Goal: Transaction & Acquisition: Purchase product/service

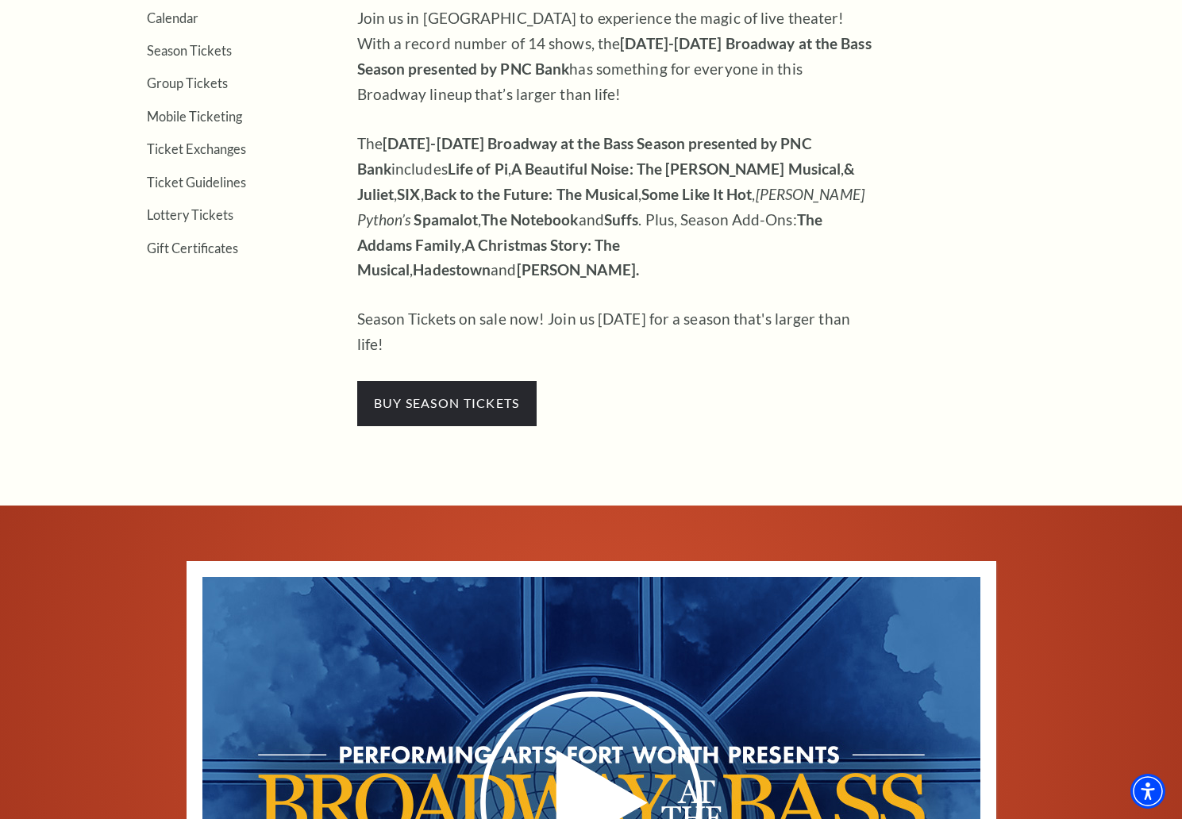
scroll to position [596, 0]
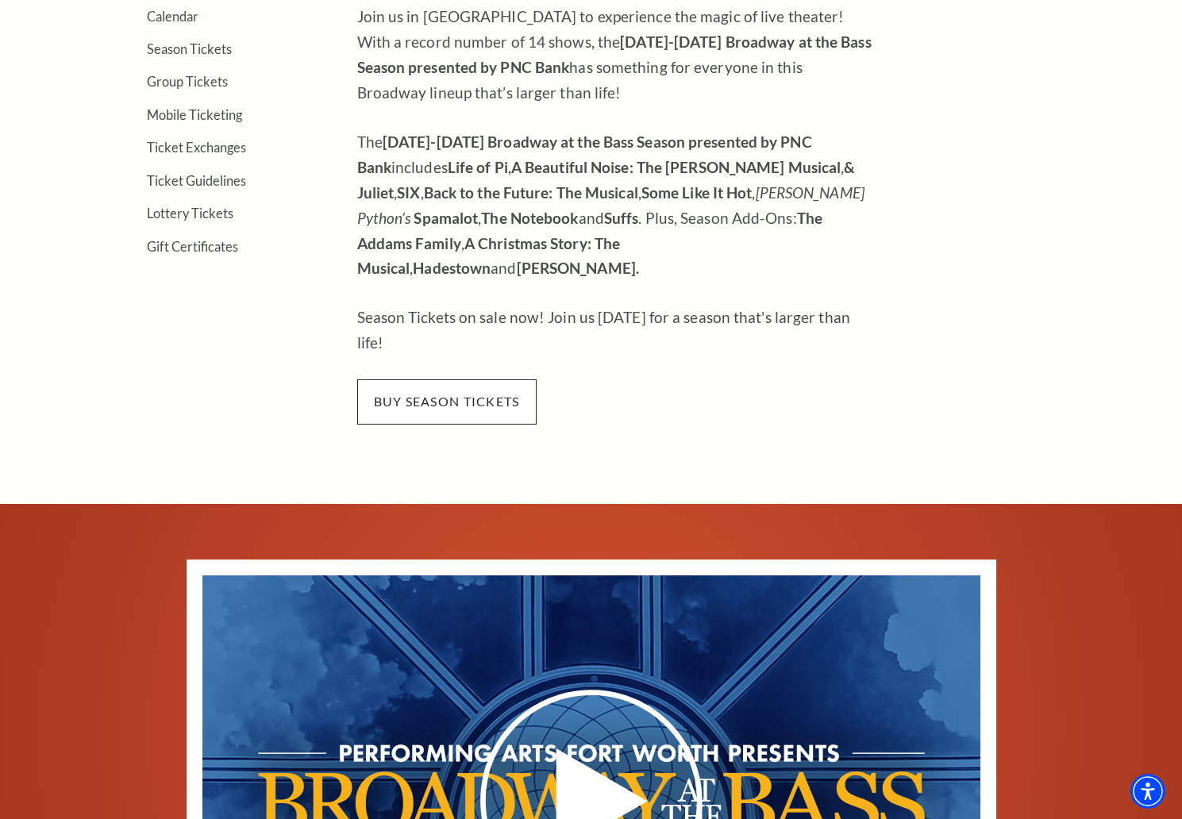
click at [480, 380] on span "buy season tickets" at bounding box center [446, 402] width 179 height 44
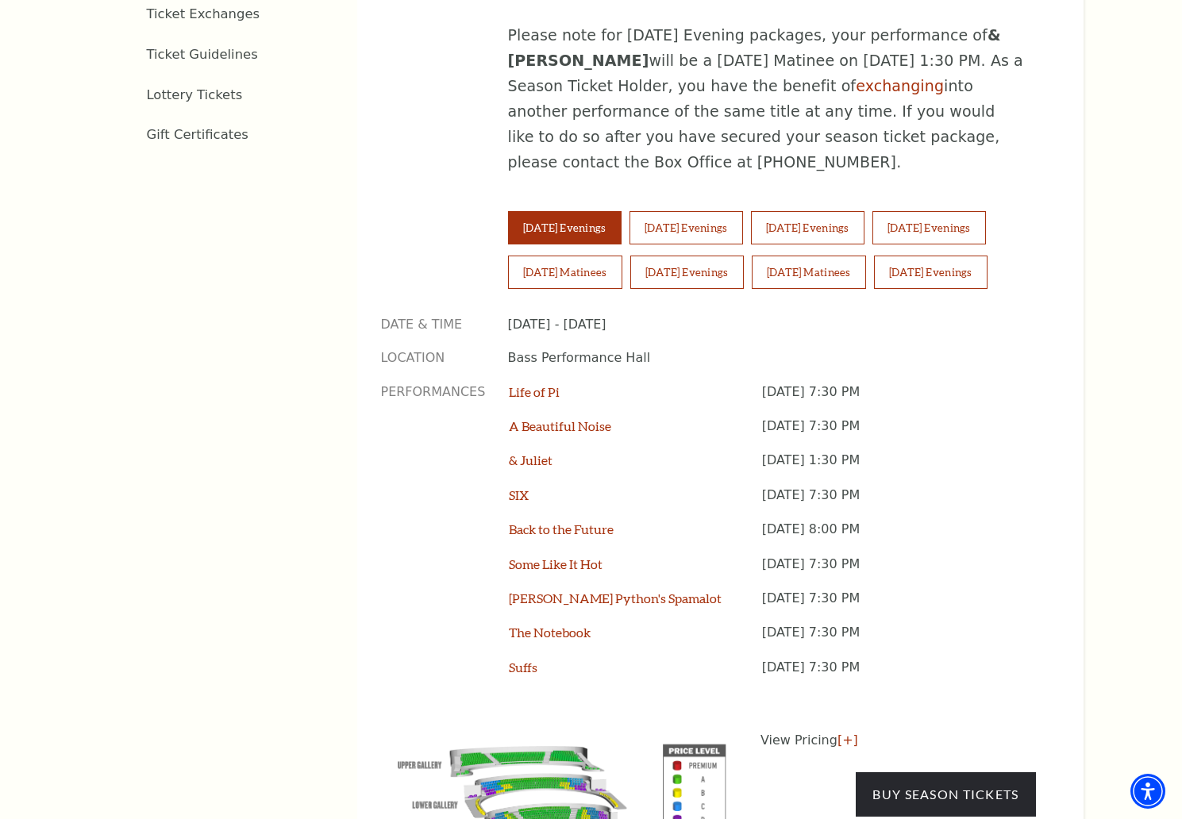
scroll to position [1148, 0]
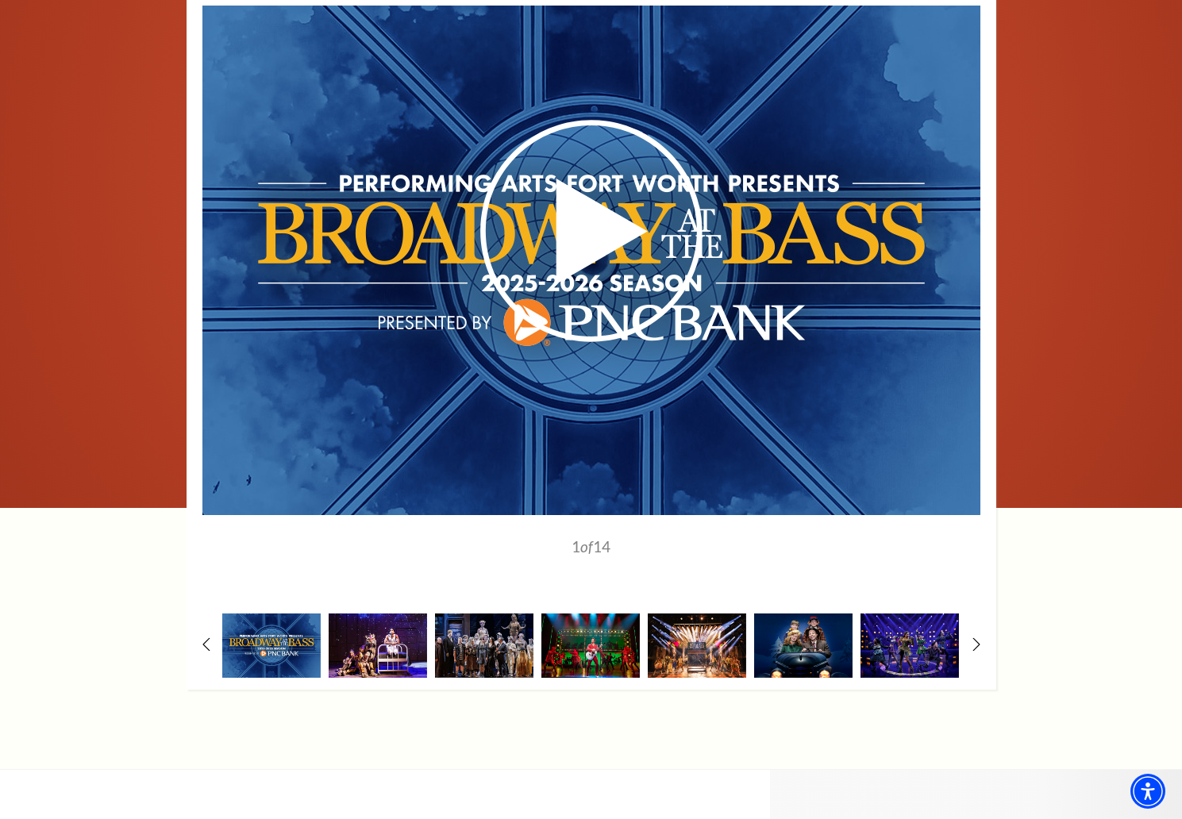
scroll to position [1310, 0]
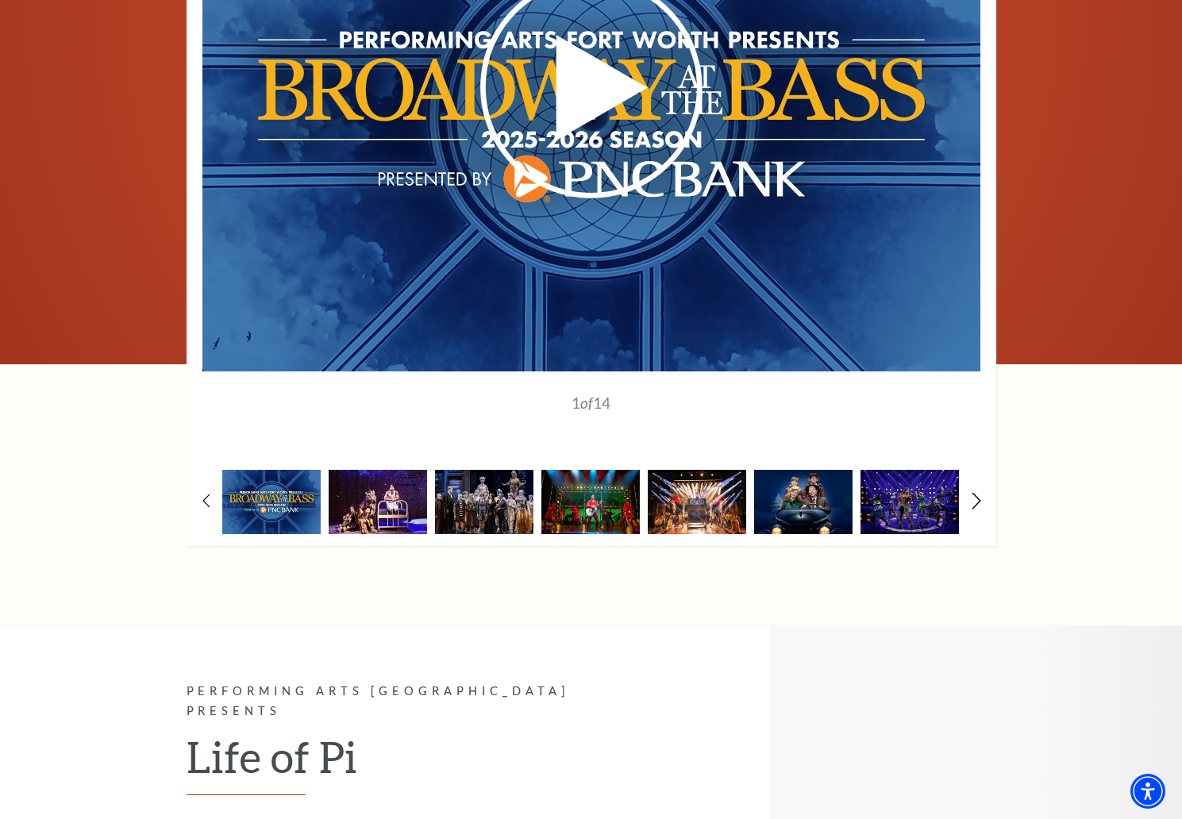
click at [978, 493] on use at bounding box center [976, 501] width 9 height 17
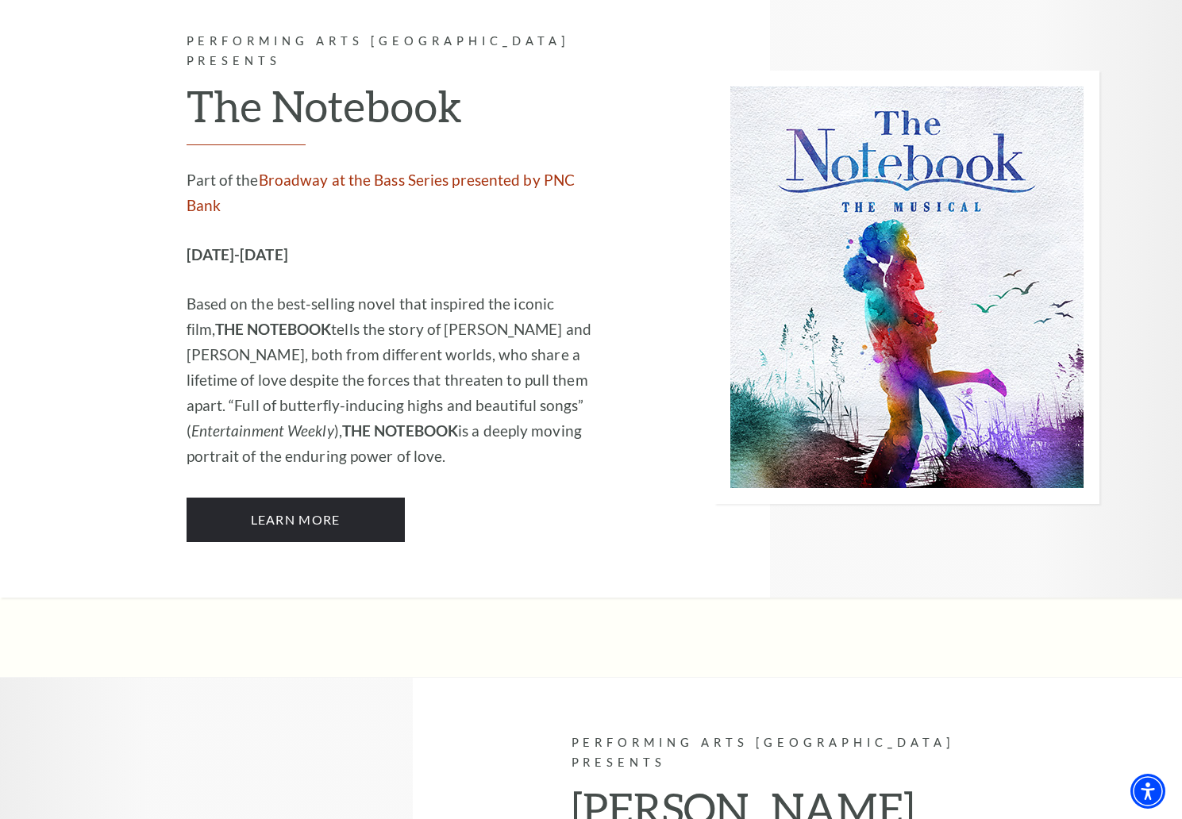
scroll to position [10099, 0]
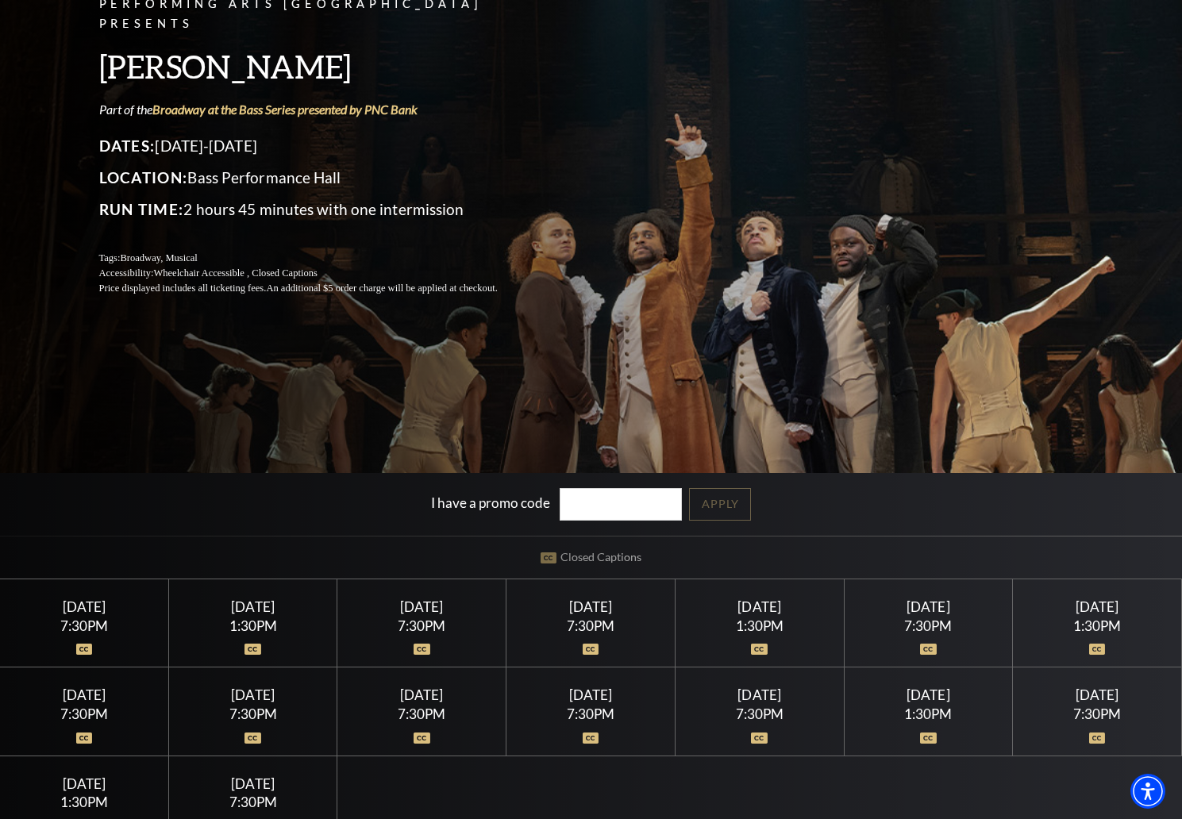
scroll to position [175, 0]
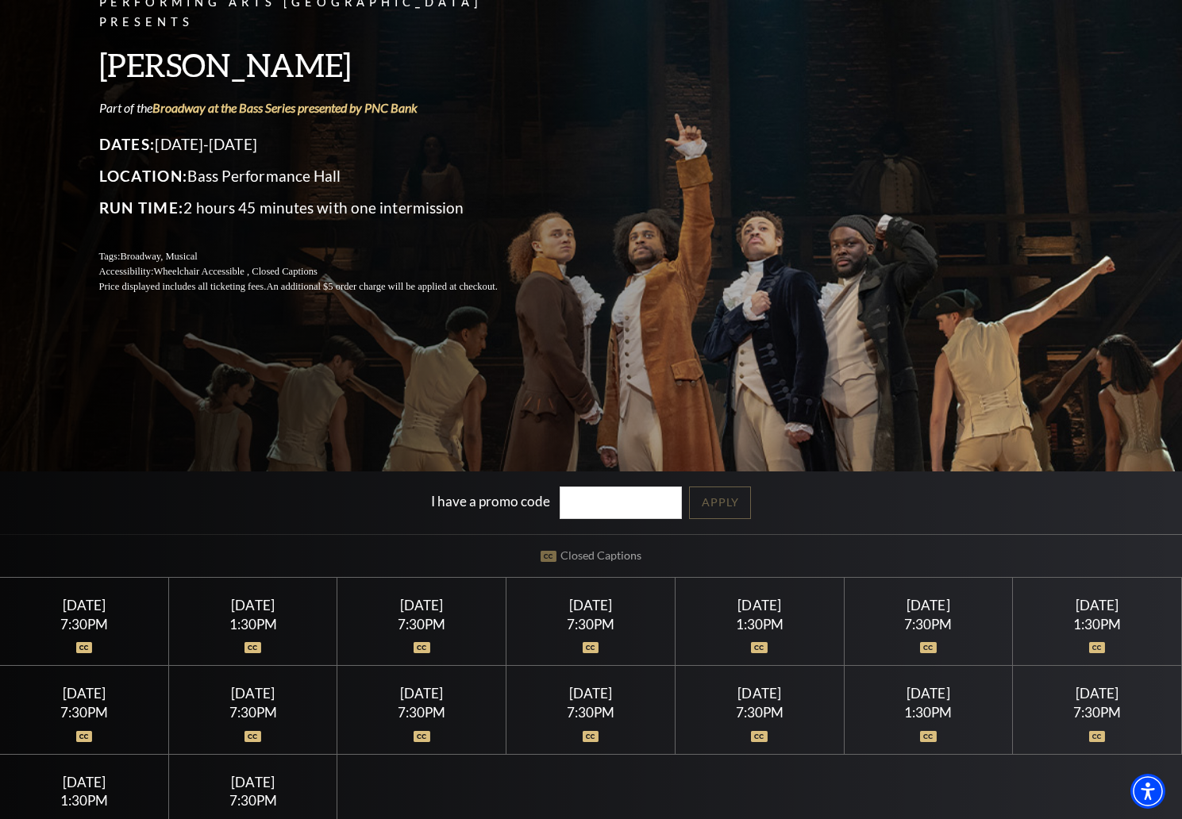
click at [124, 623] on div "7:30PM" at bounding box center [84, 624] width 130 height 13
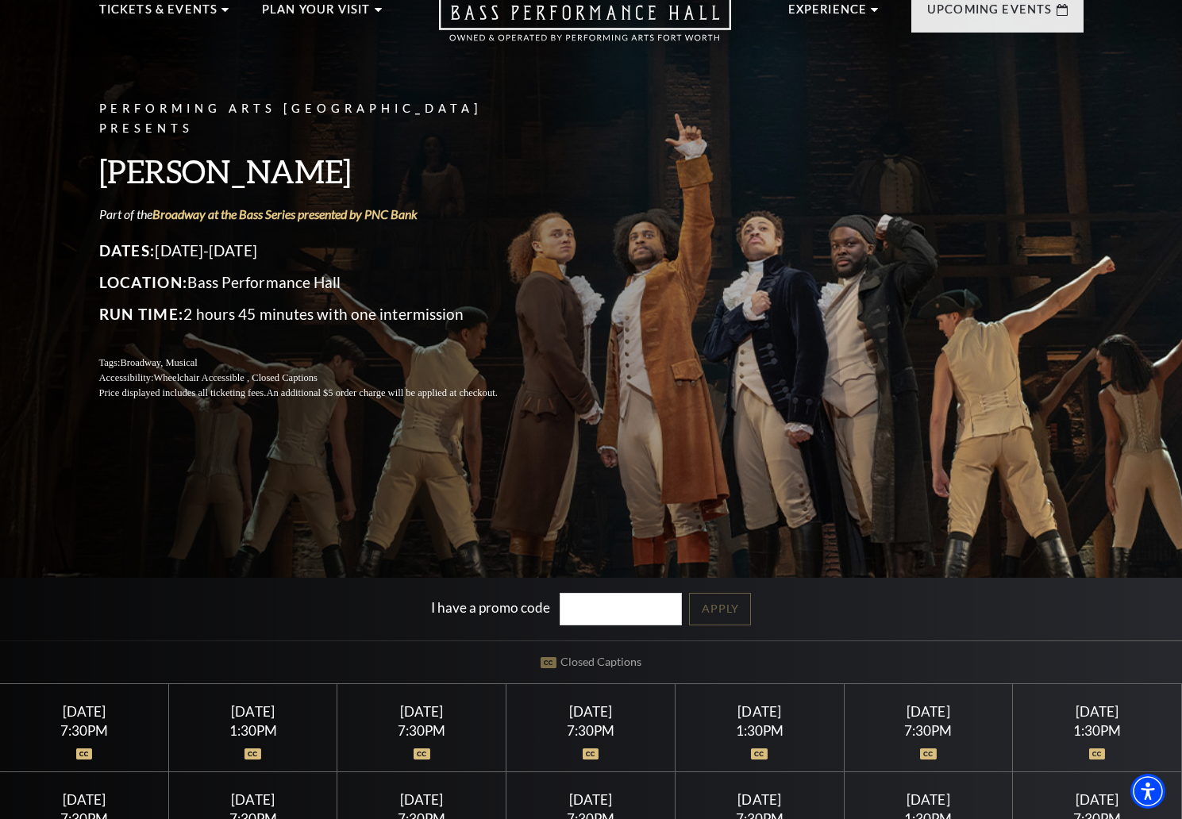
scroll to position [179, 0]
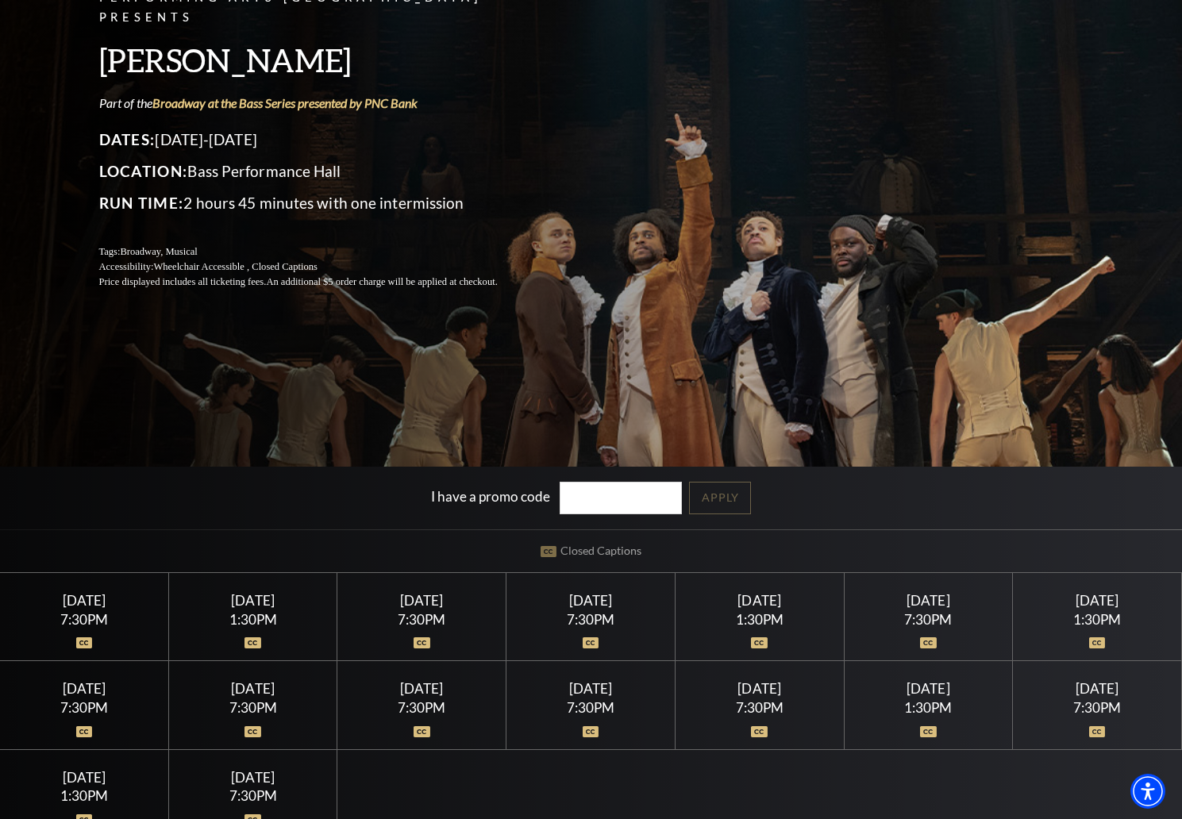
click at [110, 635] on div at bounding box center [84, 635] width 130 height 16
click at [253, 634] on div at bounding box center [252, 635] width 130 height 16
click at [295, 780] on div "Sunday July 26" at bounding box center [252, 777] width 130 height 17
click at [272, 792] on div "7:30PM" at bounding box center [252, 795] width 130 height 13
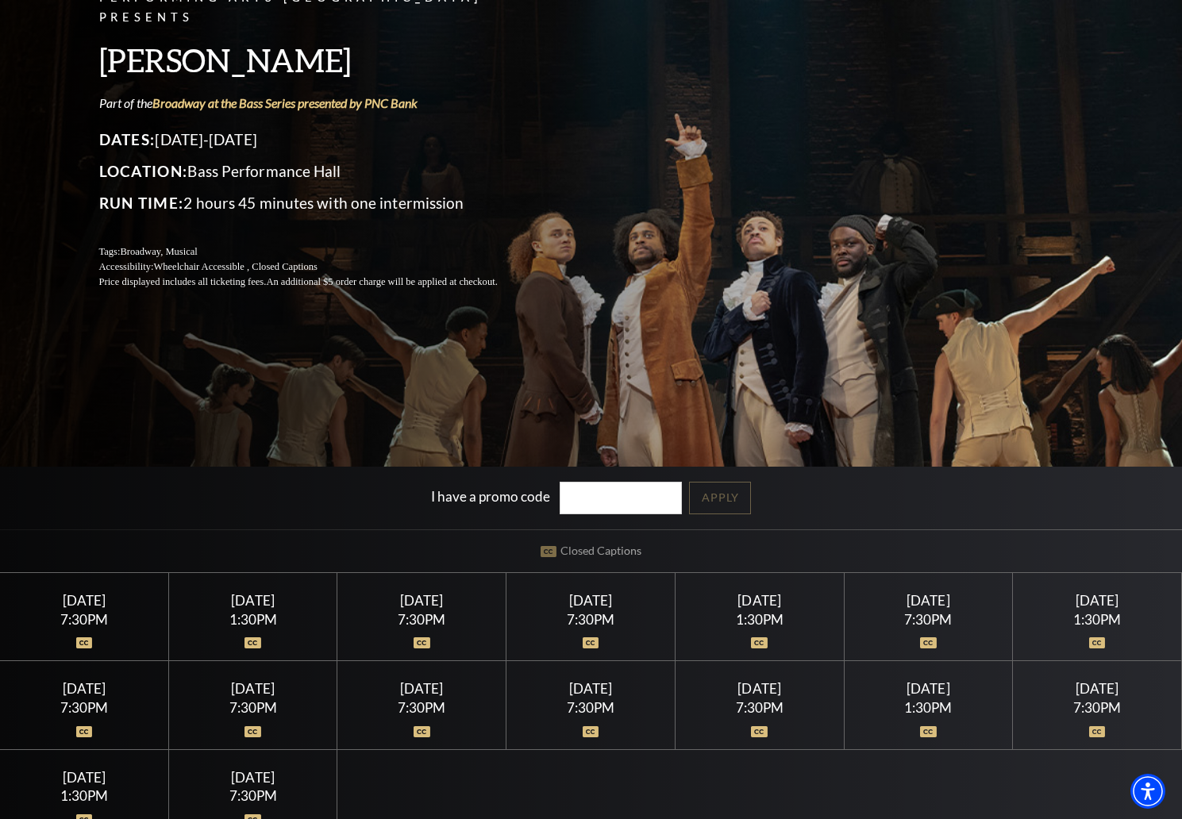
click at [567, 492] on input "I have a promo code" at bounding box center [621, 498] width 122 height 33
click at [721, 495] on div "I have a promo code Apply" at bounding box center [591, 498] width 1182 height 63
click at [104, 601] on div "Wednesday July 15" at bounding box center [84, 600] width 130 height 17
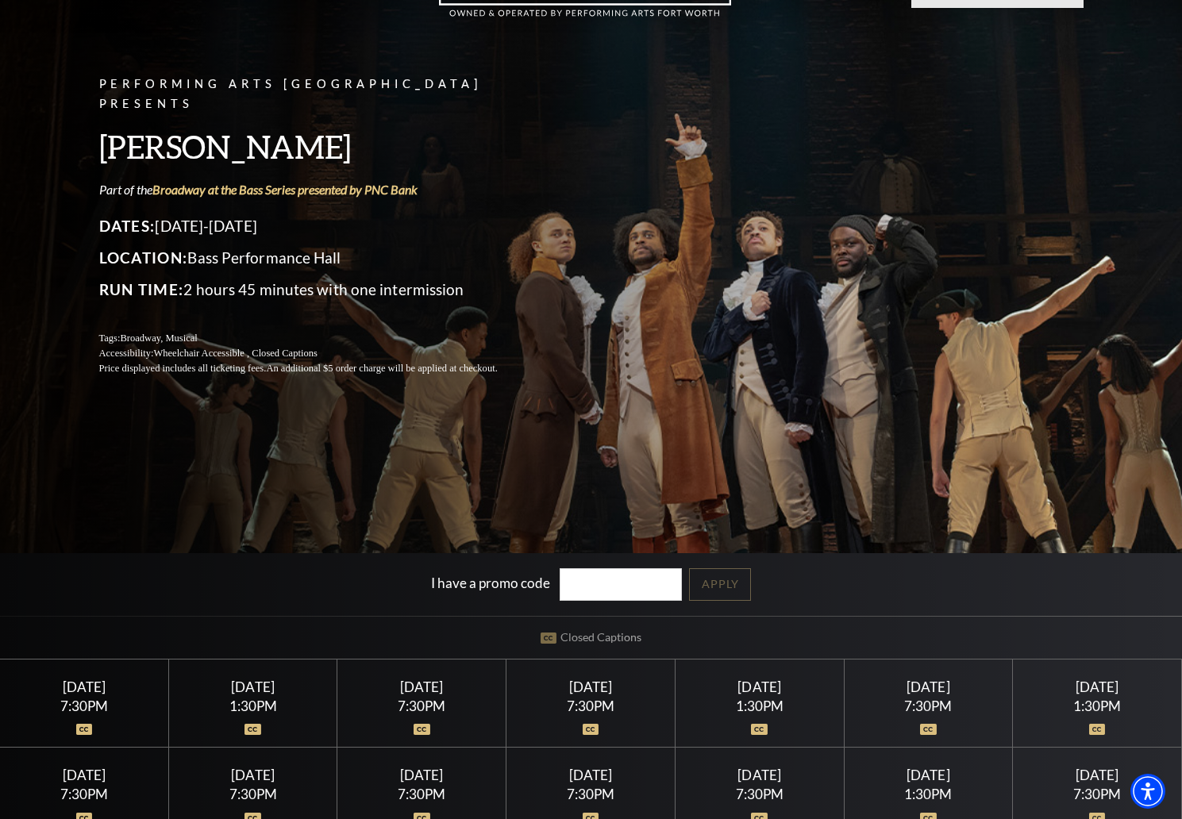
scroll to position [94, 0]
